Goal: Information Seeking & Learning: Learn about a topic

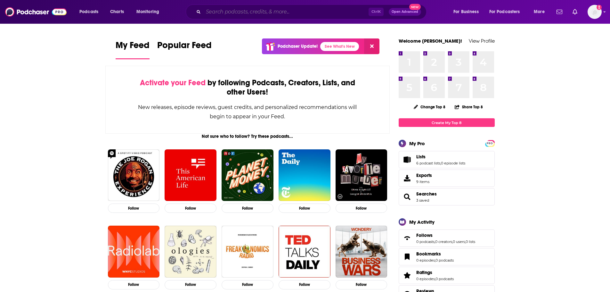
click at [293, 9] on input "Search podcasts, credits, & more..." at bounding box center [285, 12] width 165 height 10
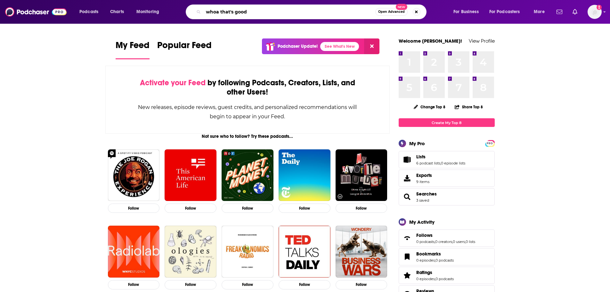
type input "whoa that's good"
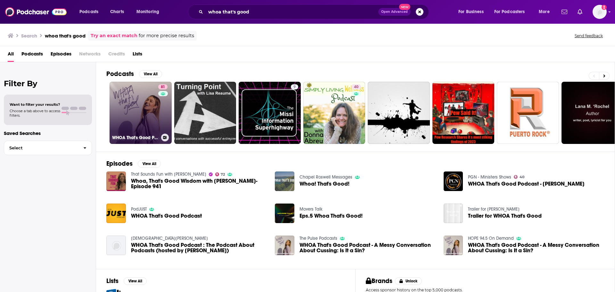
click at [144, 114] on link "81 WHOA That's Good Podcast" at bounding box center [141, 113] width 62 height 62
